Goal: Register for event/course

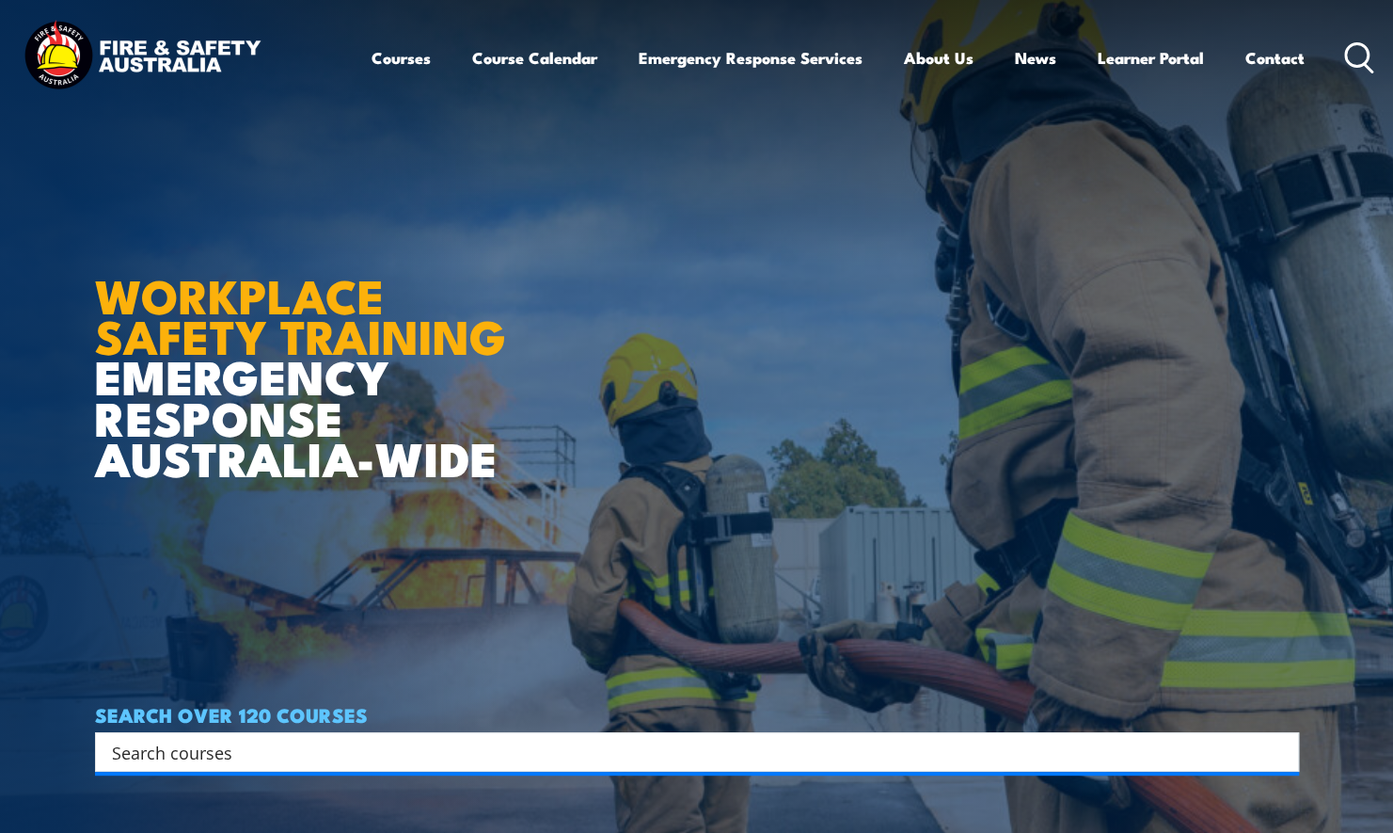
click at [201, 743] on input "Search input" at bounding box center [685, 752] width 1146 height 28
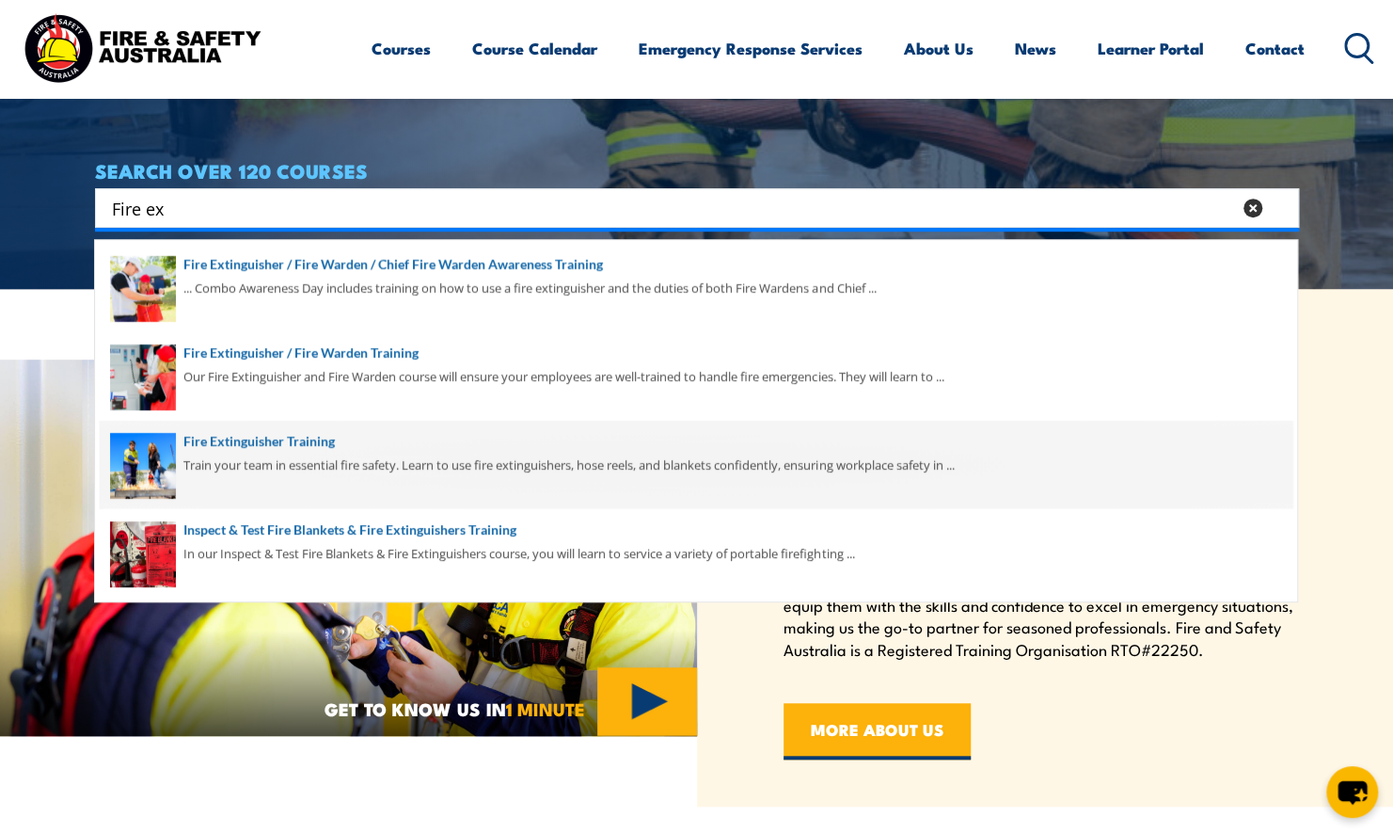
scroll to position [564, 0]
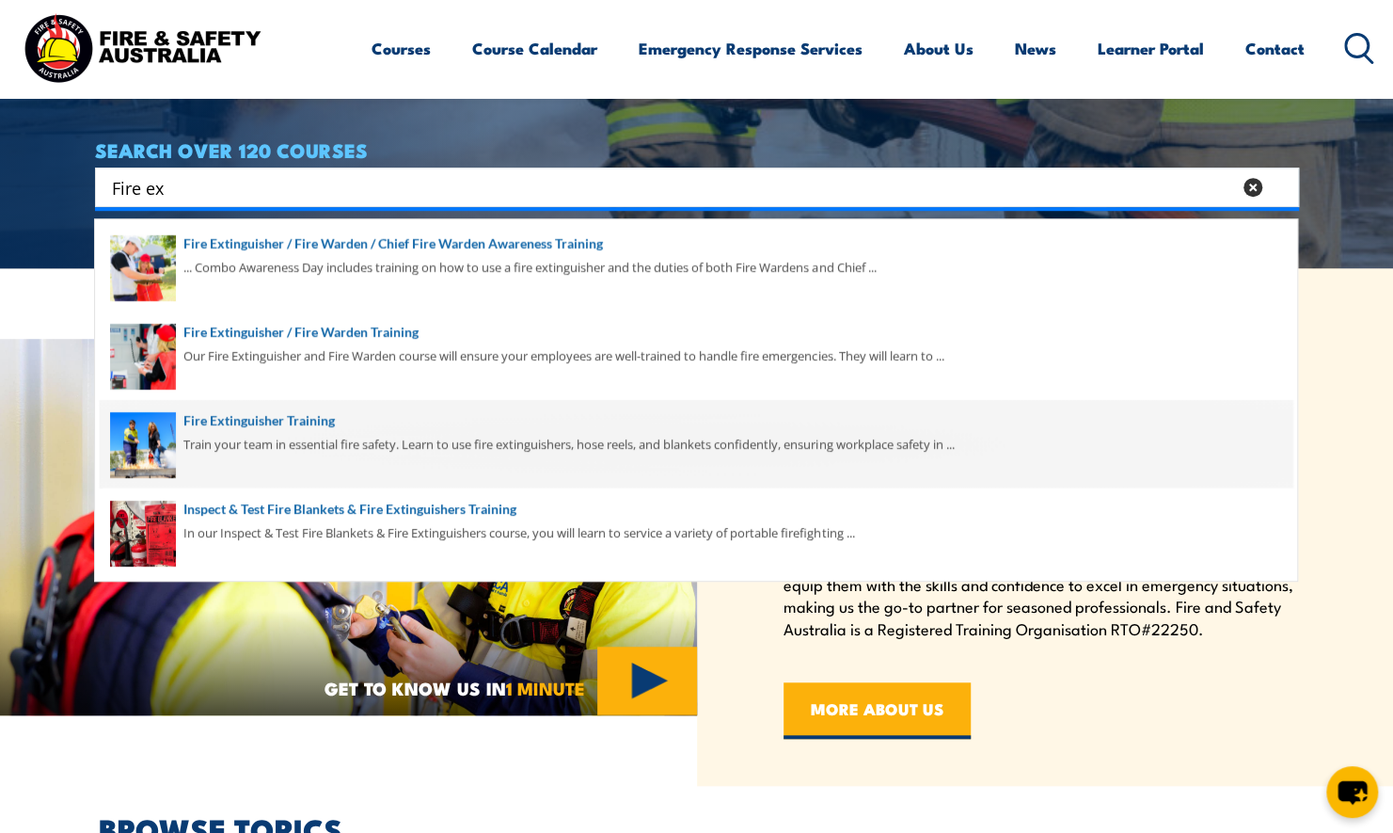
type input "Fire ex"
click at [279, 450] on span at bounding box center [696, 444] width 1193 height 88
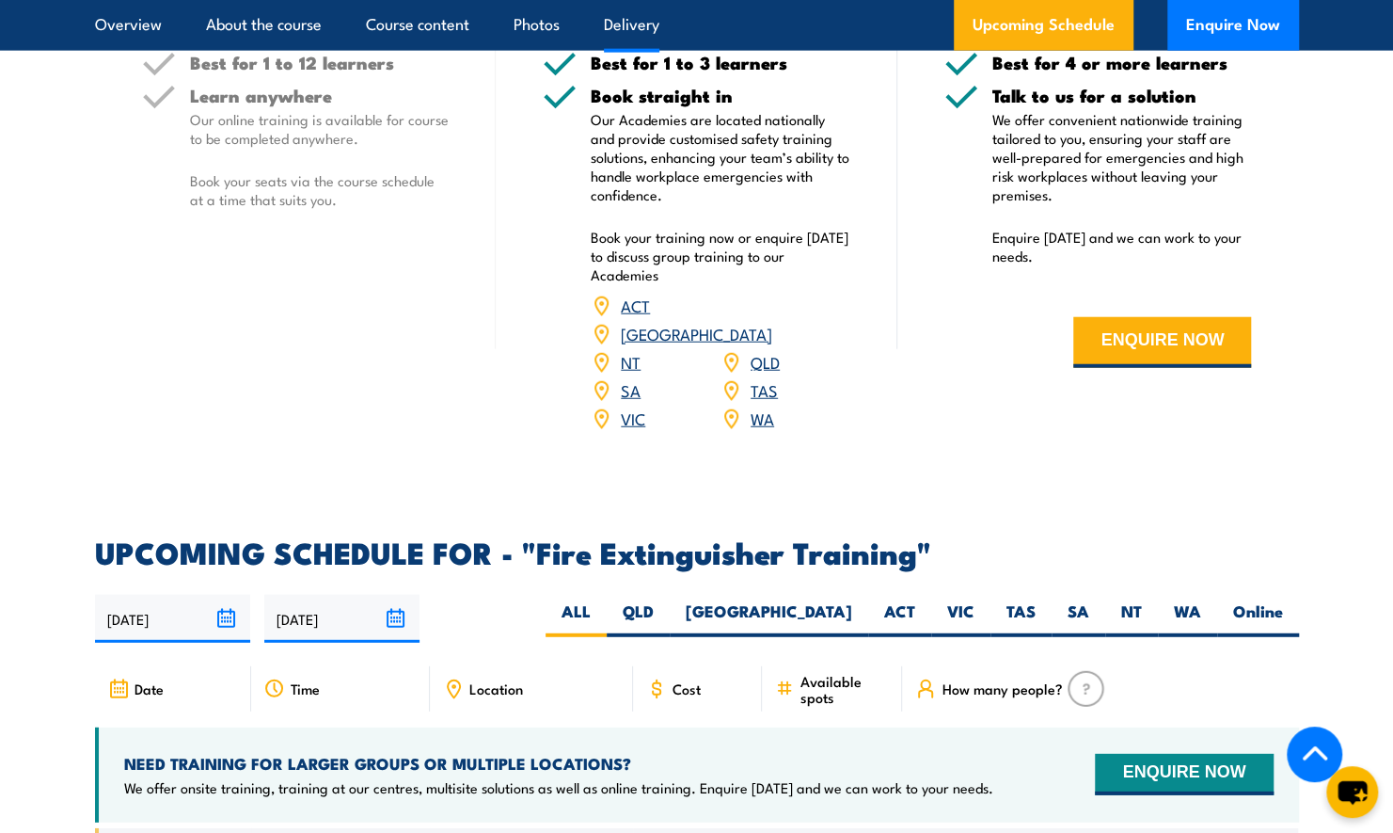
scroll to position [3011, 0]
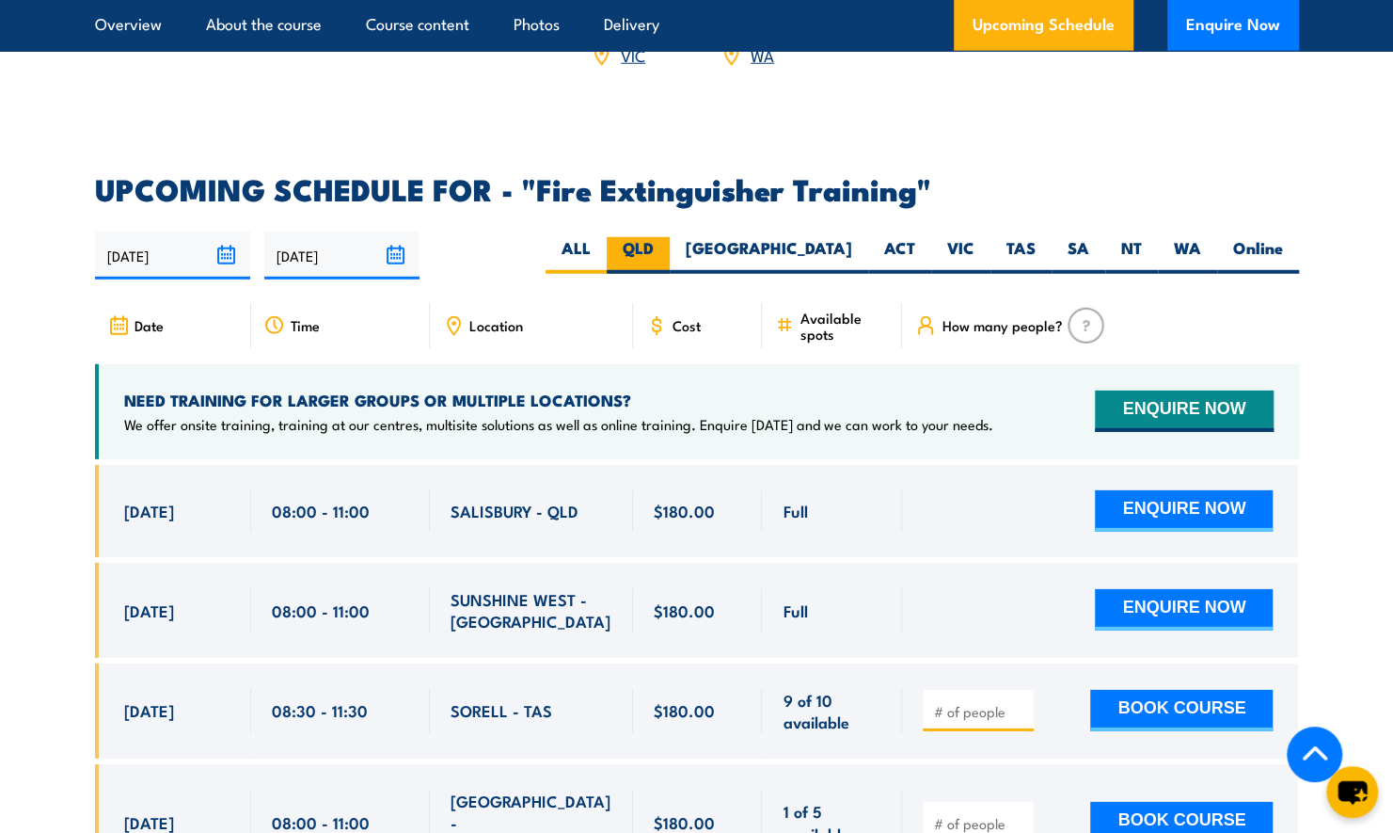
click at [670, 237] on label "QLD" at bounding box center [638, 255] width 63 height 37
click at [666, 237] on input "QLD" at bounding box center [660, 243] width 12 height 12
radio input "true"
